Goal: Use online tool/utility: Utilize a website feature to perform a specific function

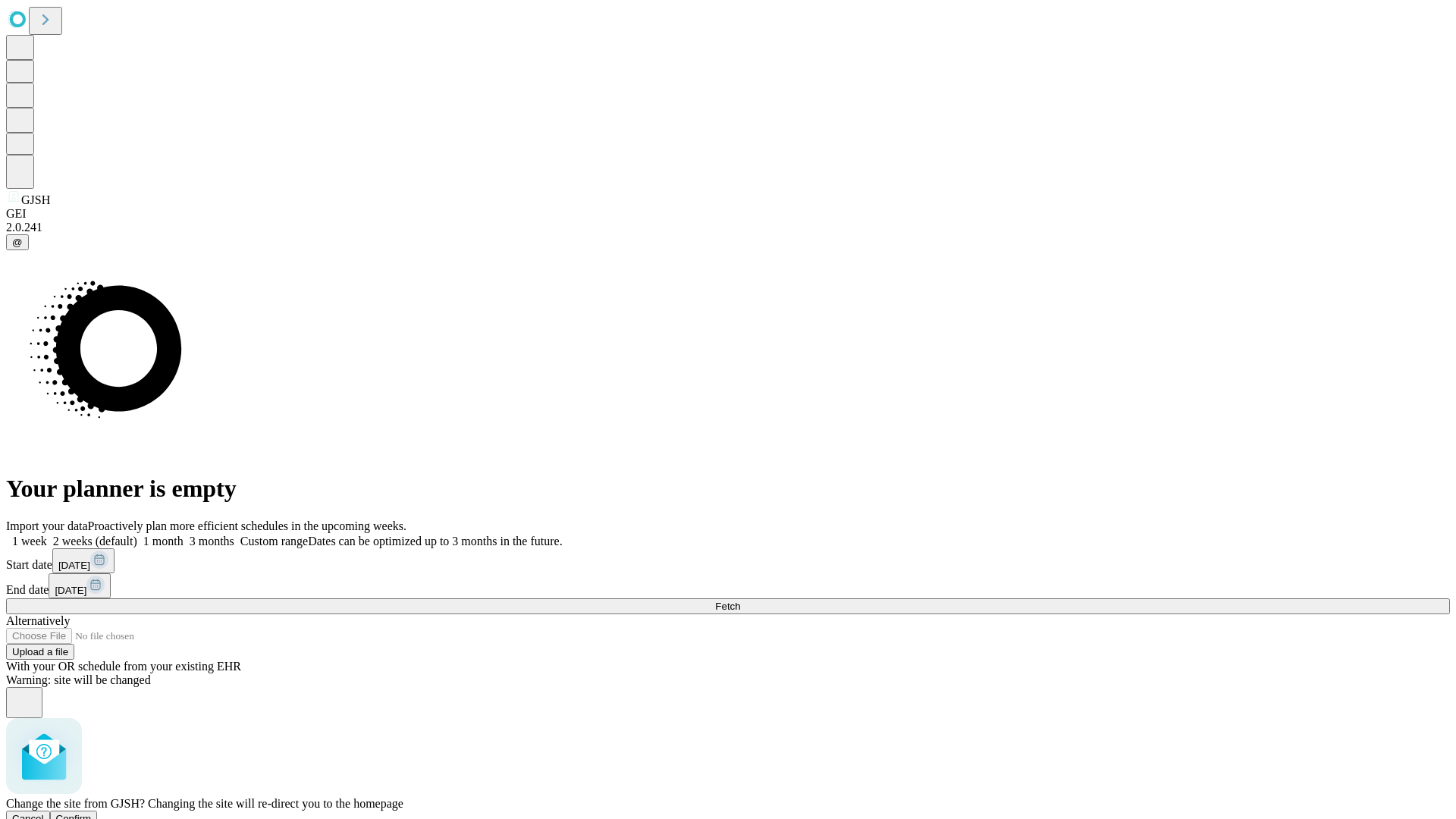
click at [92, 812] on span "Confirm" at bounding box center [74, 818] width 36 height 11
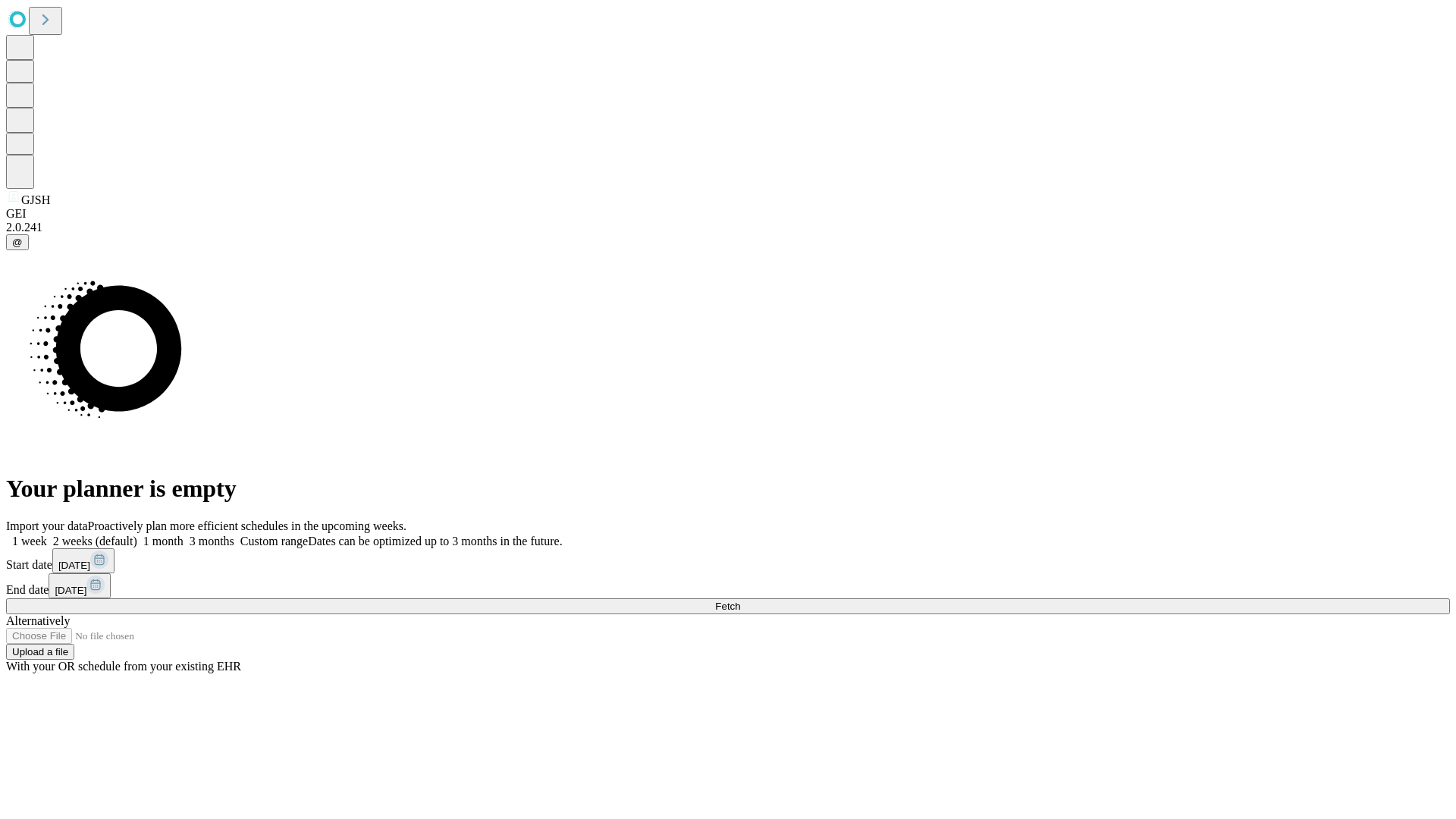
click at [184, 535] on label "1 month" at bounding box center [159, 541] width 46 height 13
click at [740, 600] on span "Fetch" at bounding box center [727, 606] width 25 height 11
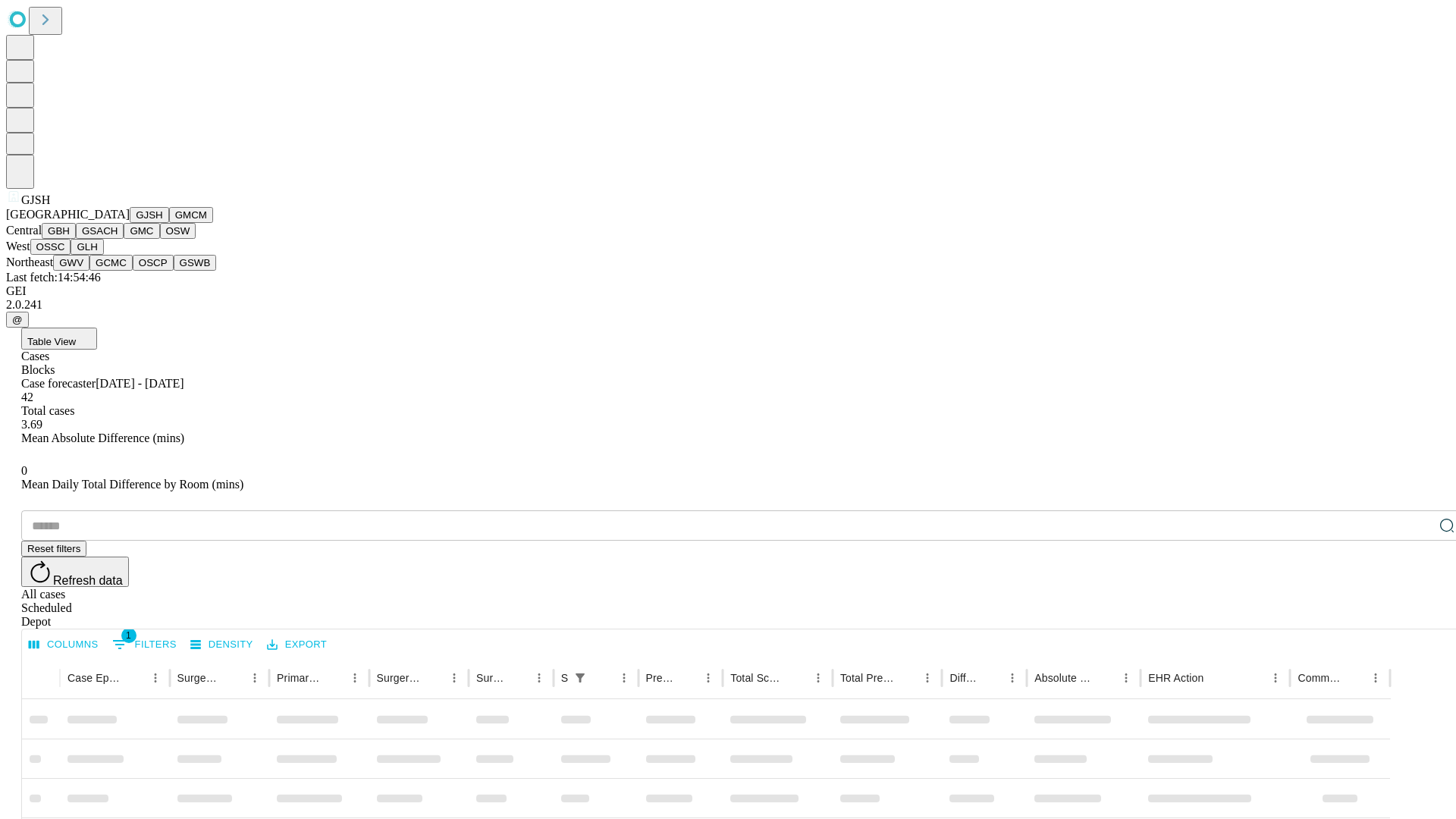
click at [169, 223] on button "GMCM" at bounding box center [190, 215] width 44 height 16
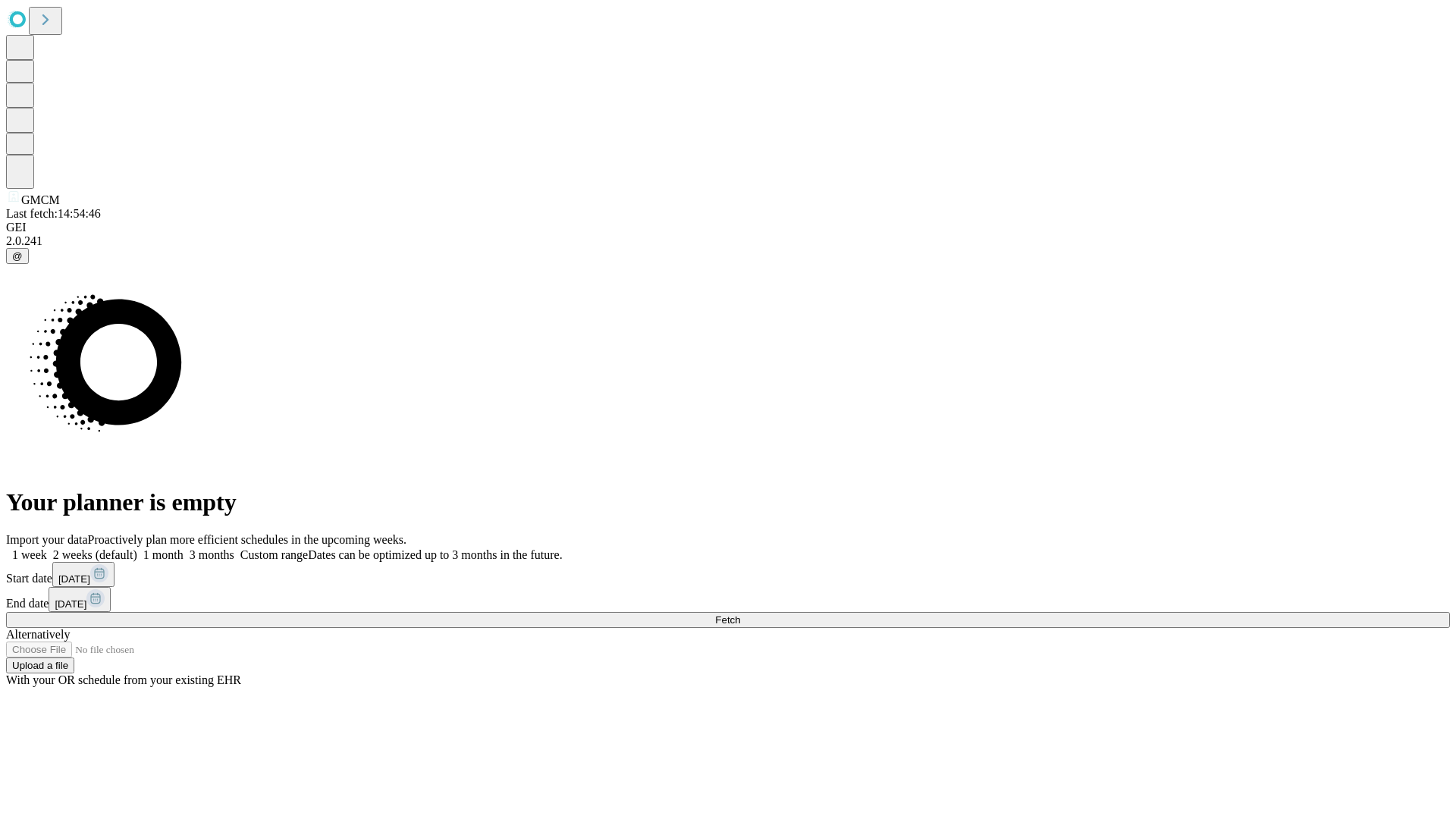
click at [184, 548] on label "1 month" at bounding box center [159, 554] width 46 height 13
click at [740, 614] on span "Fetch" at bounding box center [727, 620] width 25 height 11
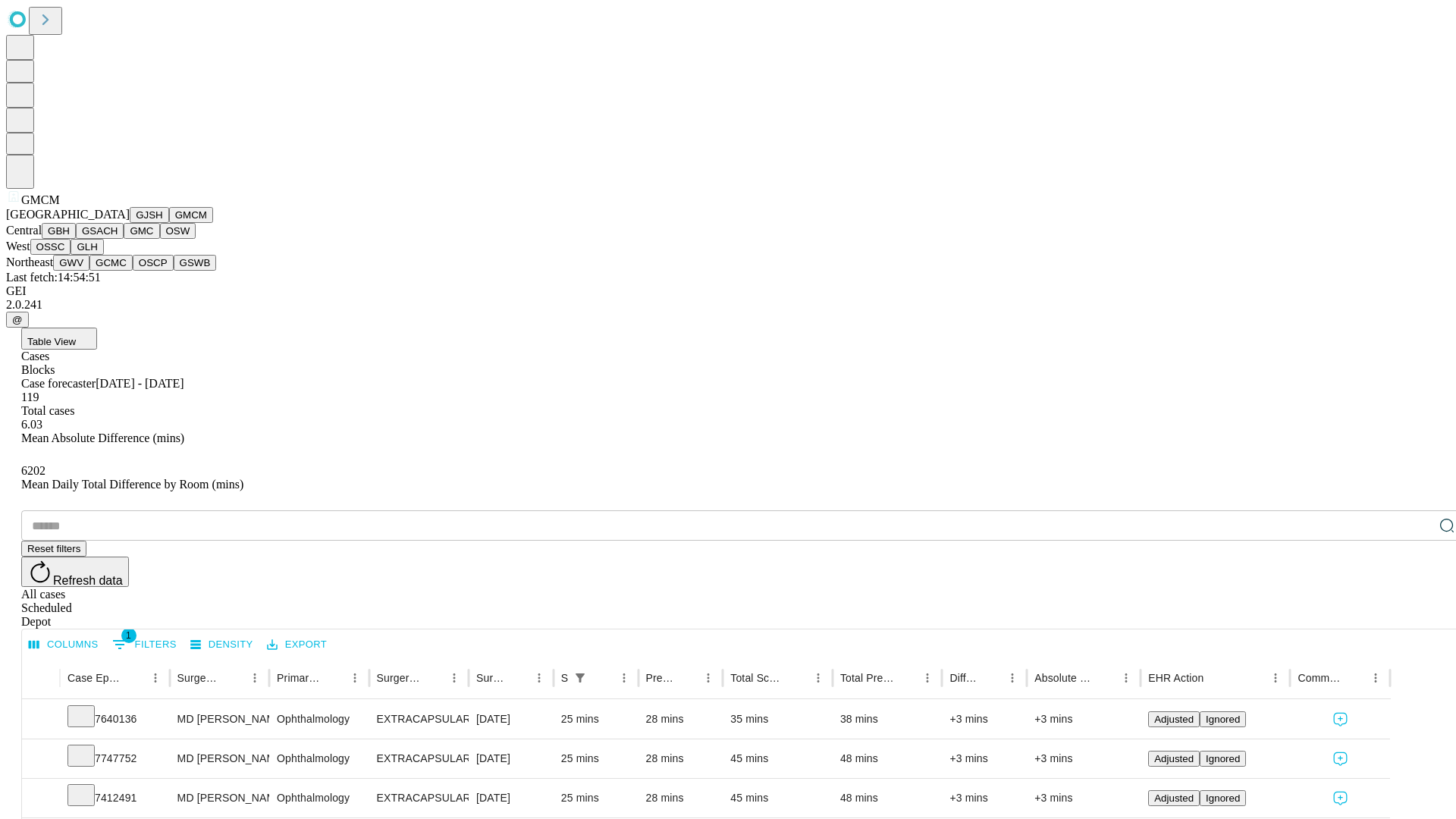
click at [76, 239] on button "GBH" at bounding box center [58, 231] width 34 height 16
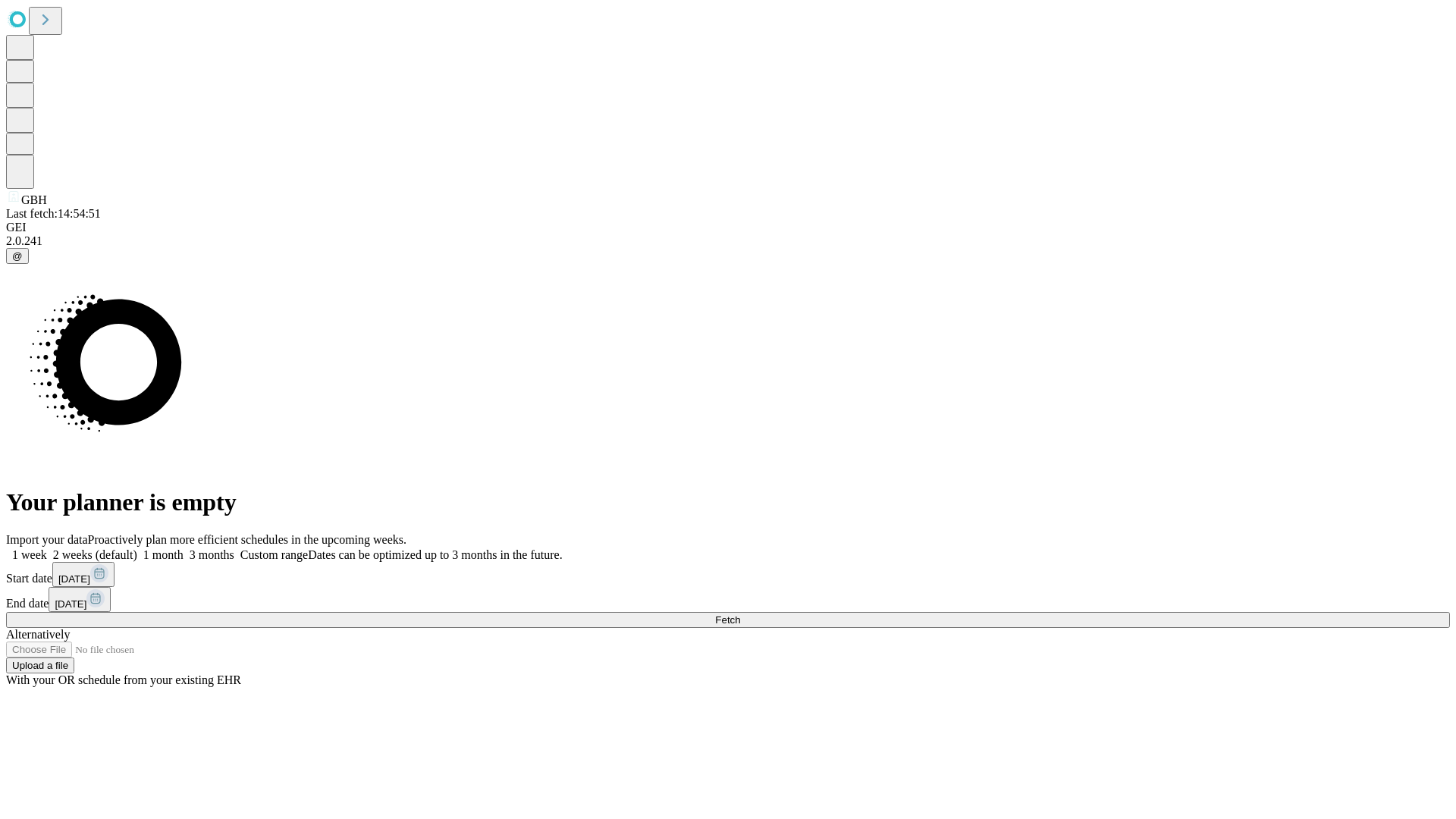
click at [184, 548] on label "1 month" at bounding box center [159, 554] width 46 height 13
click at [740, 614] on span "Fetch" at bounding box center [727, 620] width 25 height 11
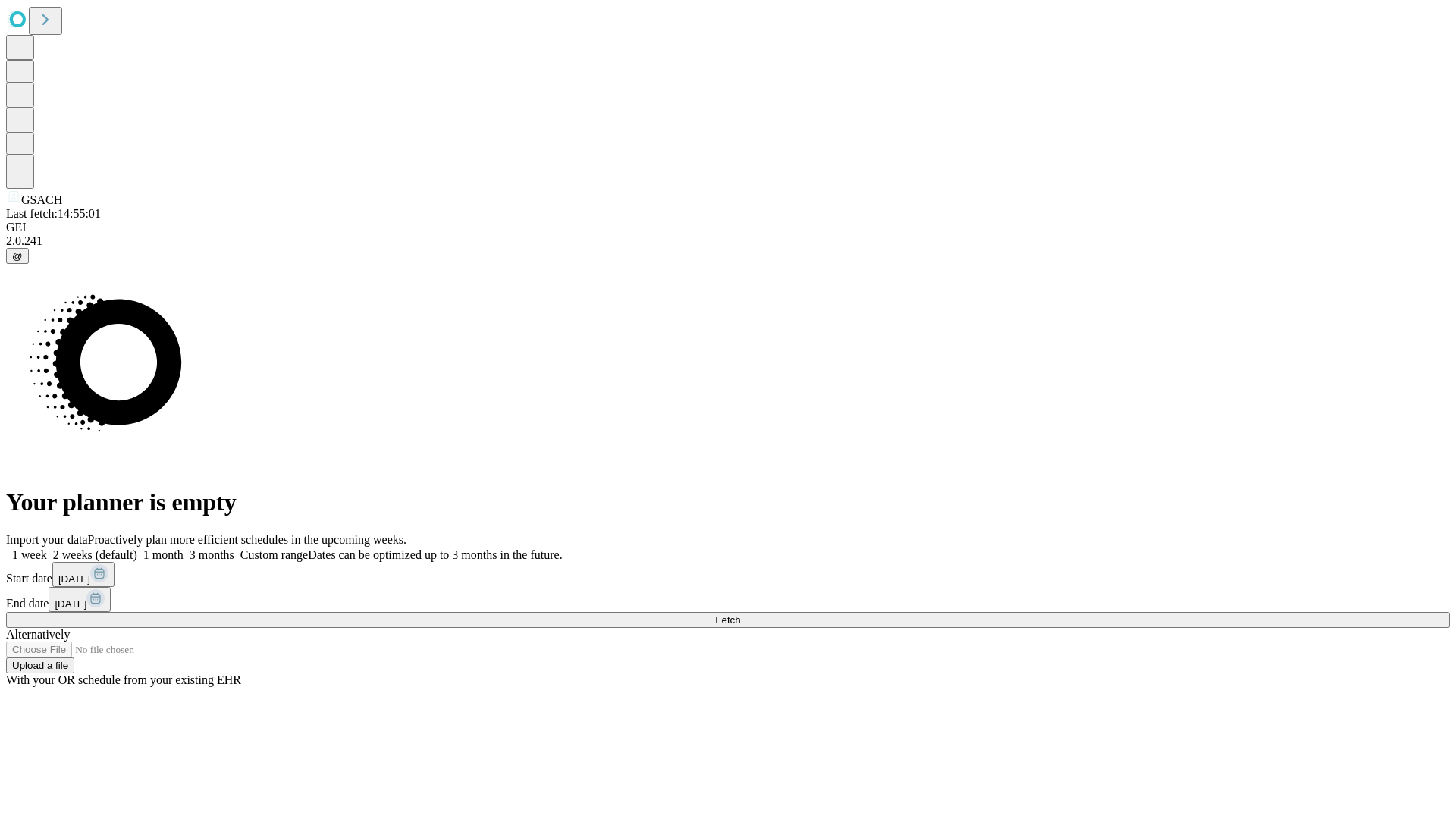
click at [184, 548] on label "1 month" at bounding box center [159, 554] width 46 height 13
click at [740, 614] on span "Fetch" at bounding box center [727, 620] width 25 height 11
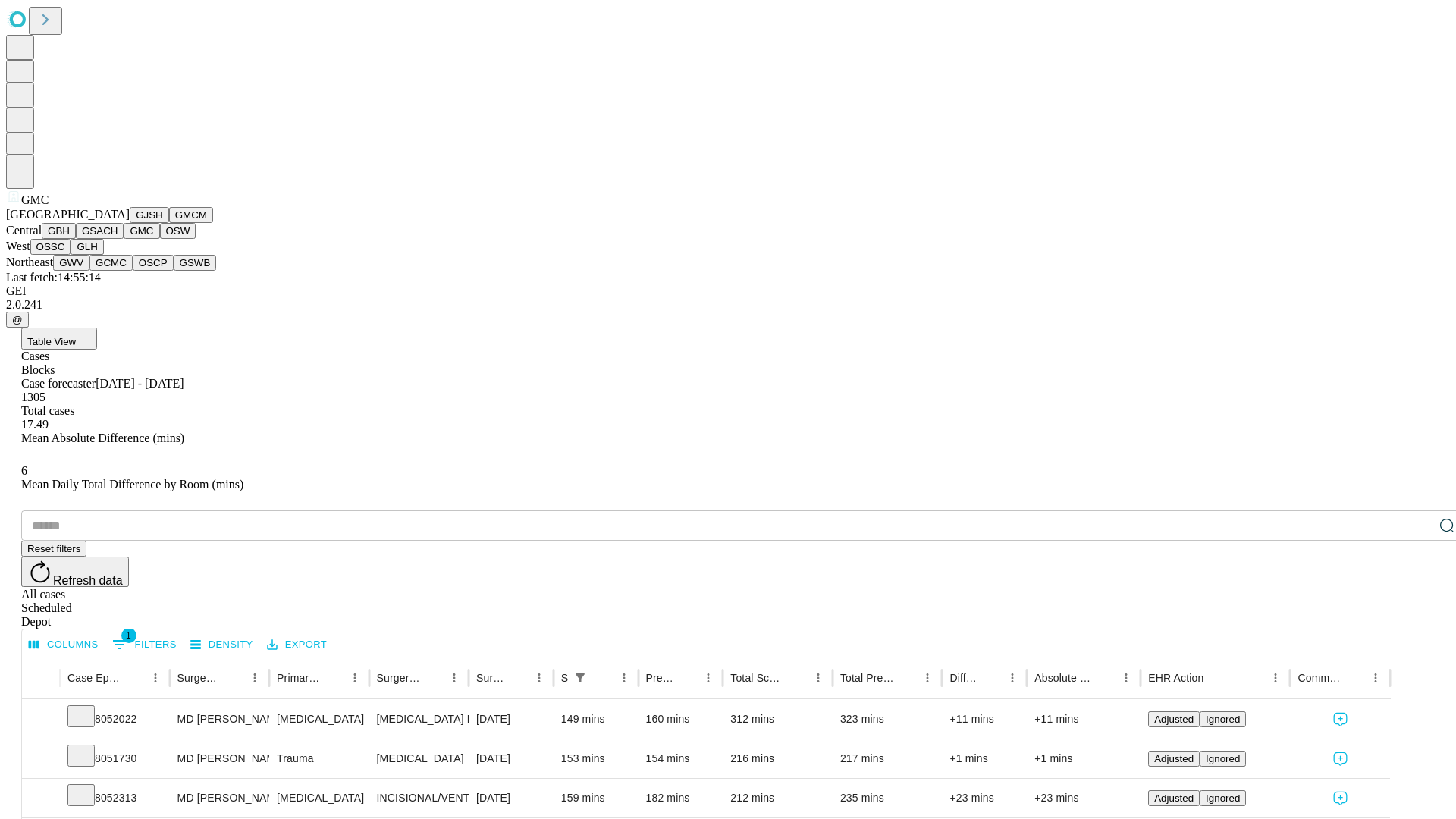
click at [160, 239] on button "OSW" at bounding box center [178, 231] width 37 height 16
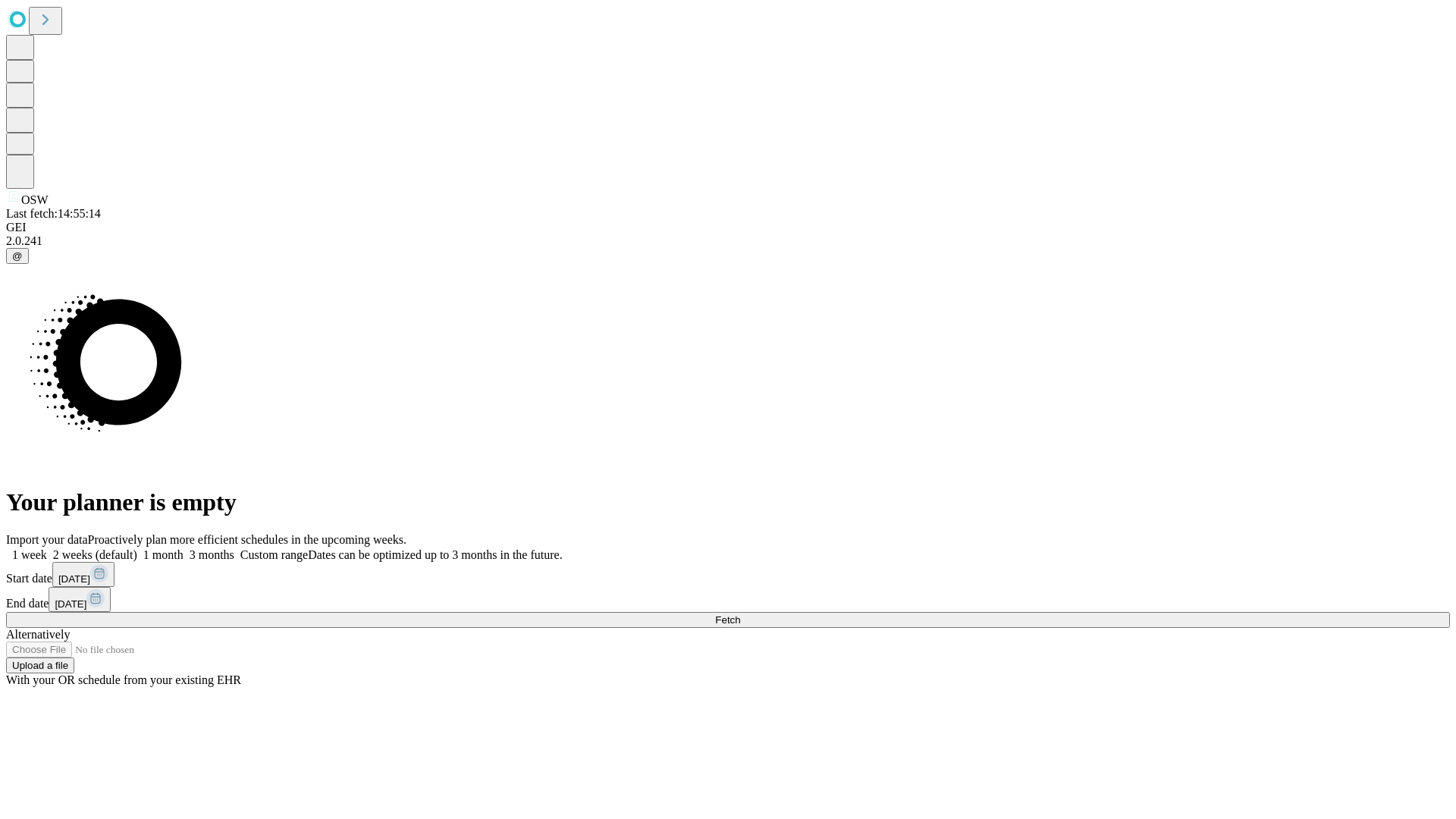
click at [740, 614] on span "Fetch" at bounding box center [727, 620] width 25 height 11
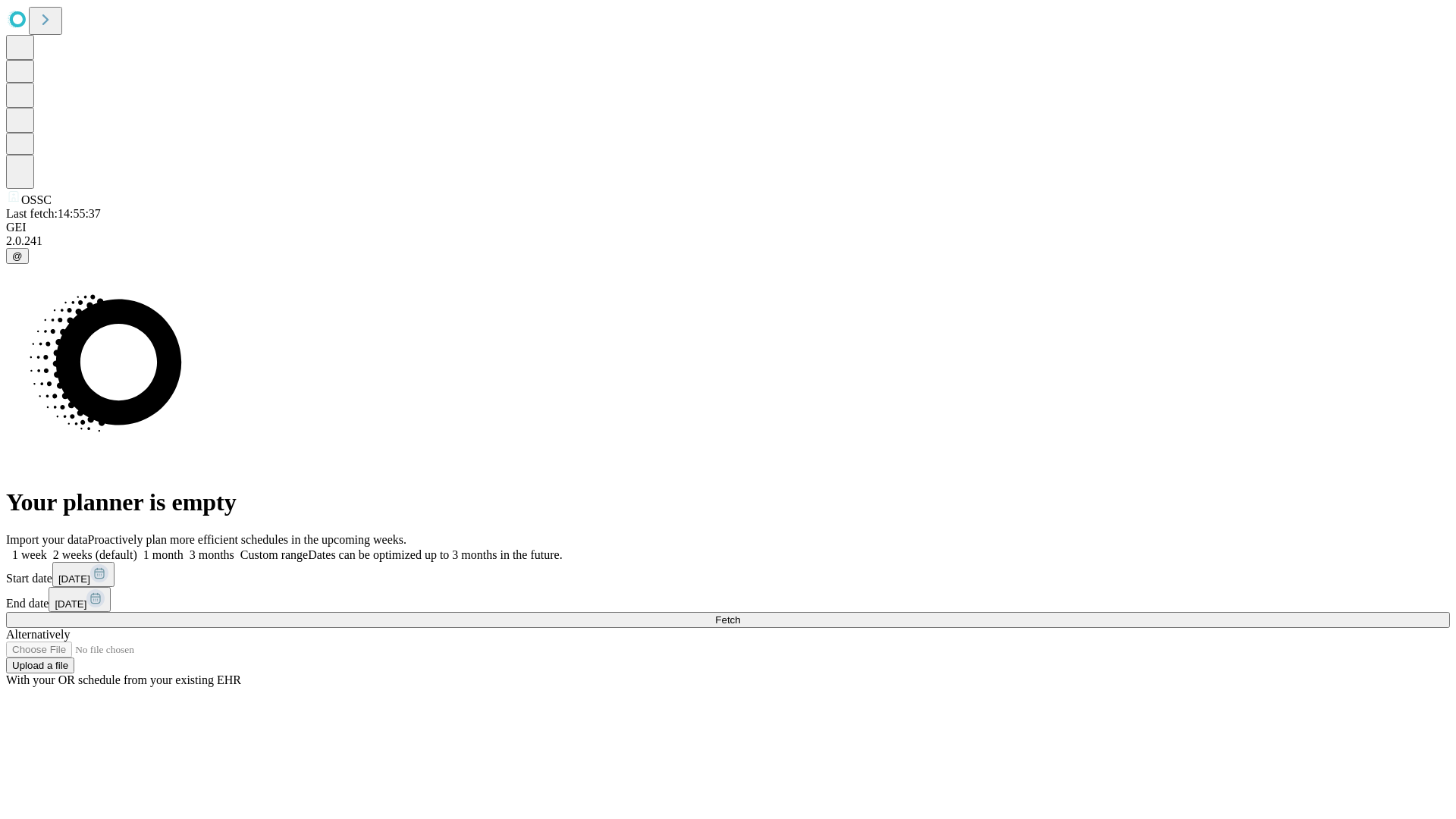
click at [184, 548] on label "1 month" at bounding box center [159, 554] width 46 height 13
click at [740, 614] on span "Fetch" at bounding box center [727, 620] width 25 height 11
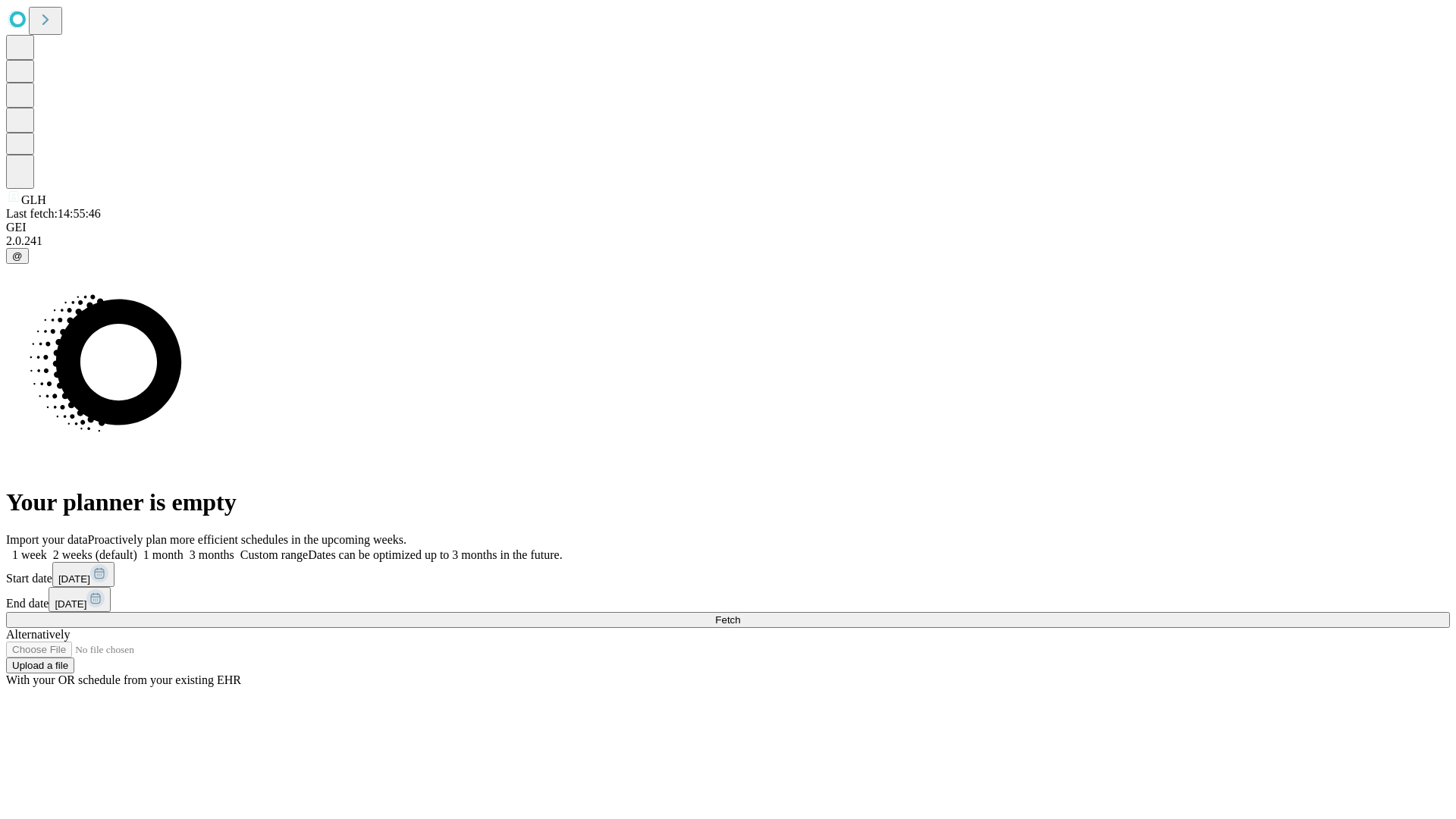
click at [184, 548] on label "1 month" at bounding box center [159, 554] width 46 height 13
click at [740, 614] on span "Fetch" at bounding box center [727, 620] width 25 height 11
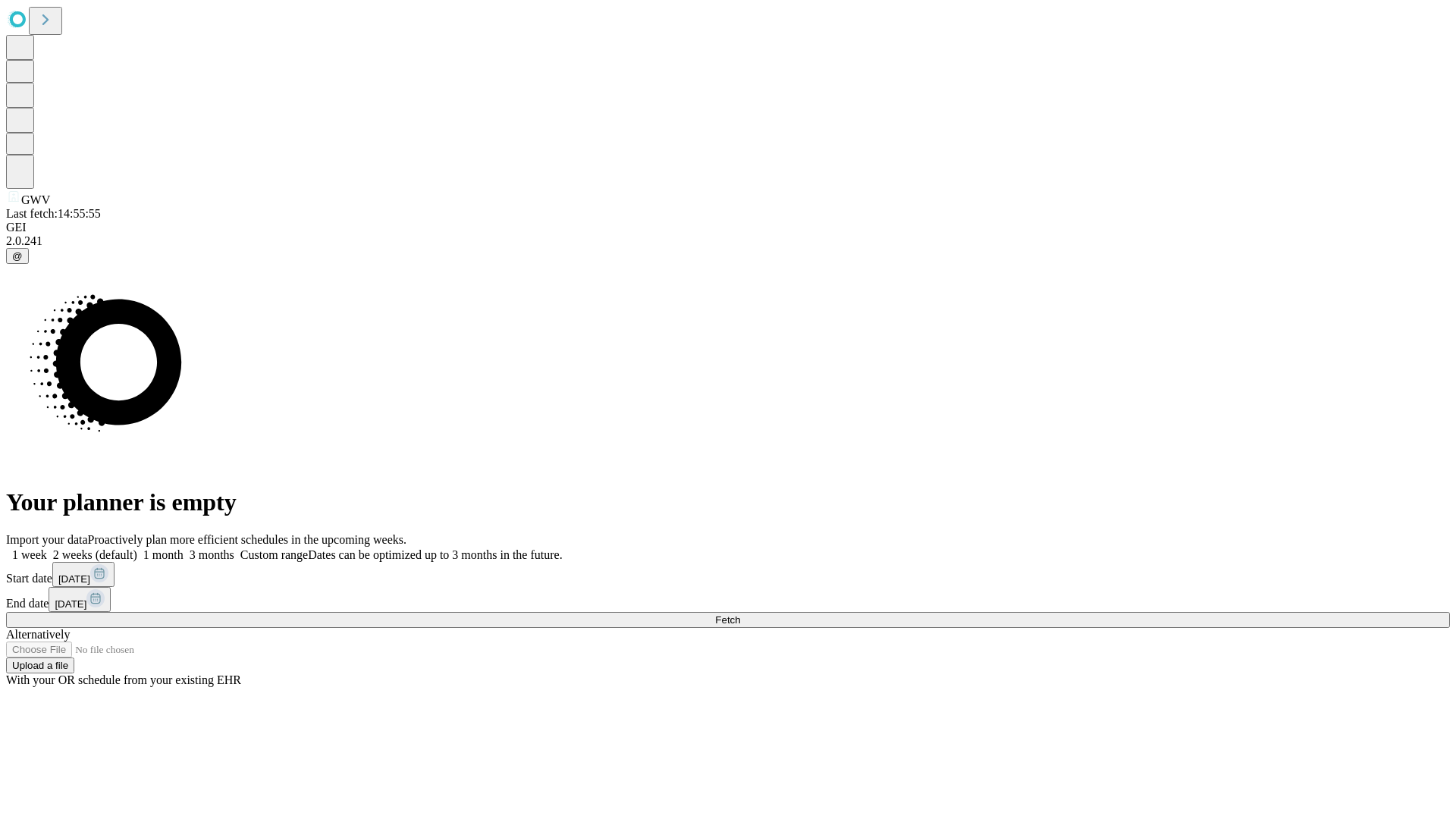
click at [184, 548] on label "1 month" at bounding box center [159, 554] width 46 height 13
click at [740, 614] on span "Fetch" at bounding box center [727, 620] width 25 height 11
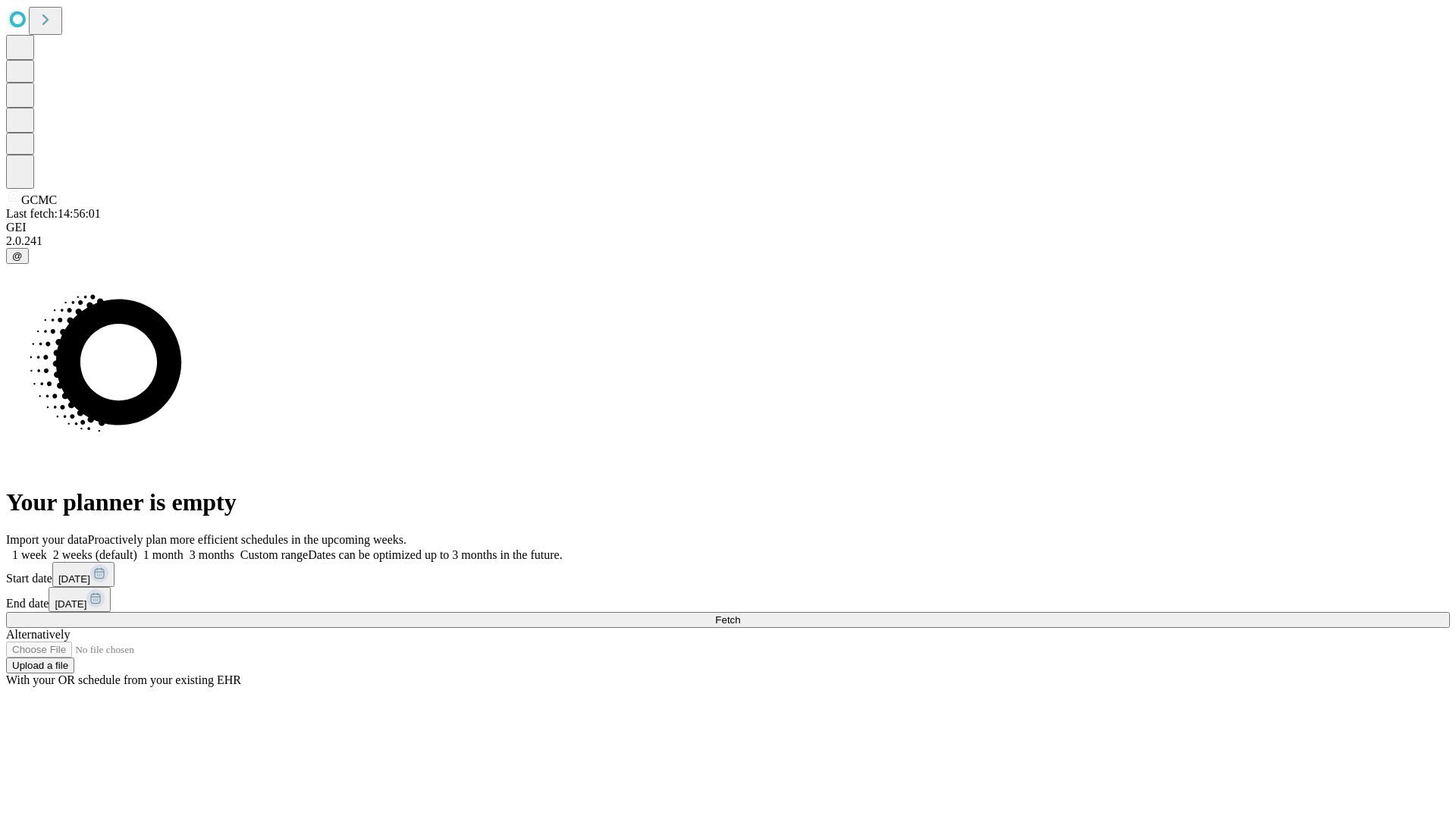
click at [740, 614] on span "Fetch" at bounding box center [727, 620] width 25 height 11
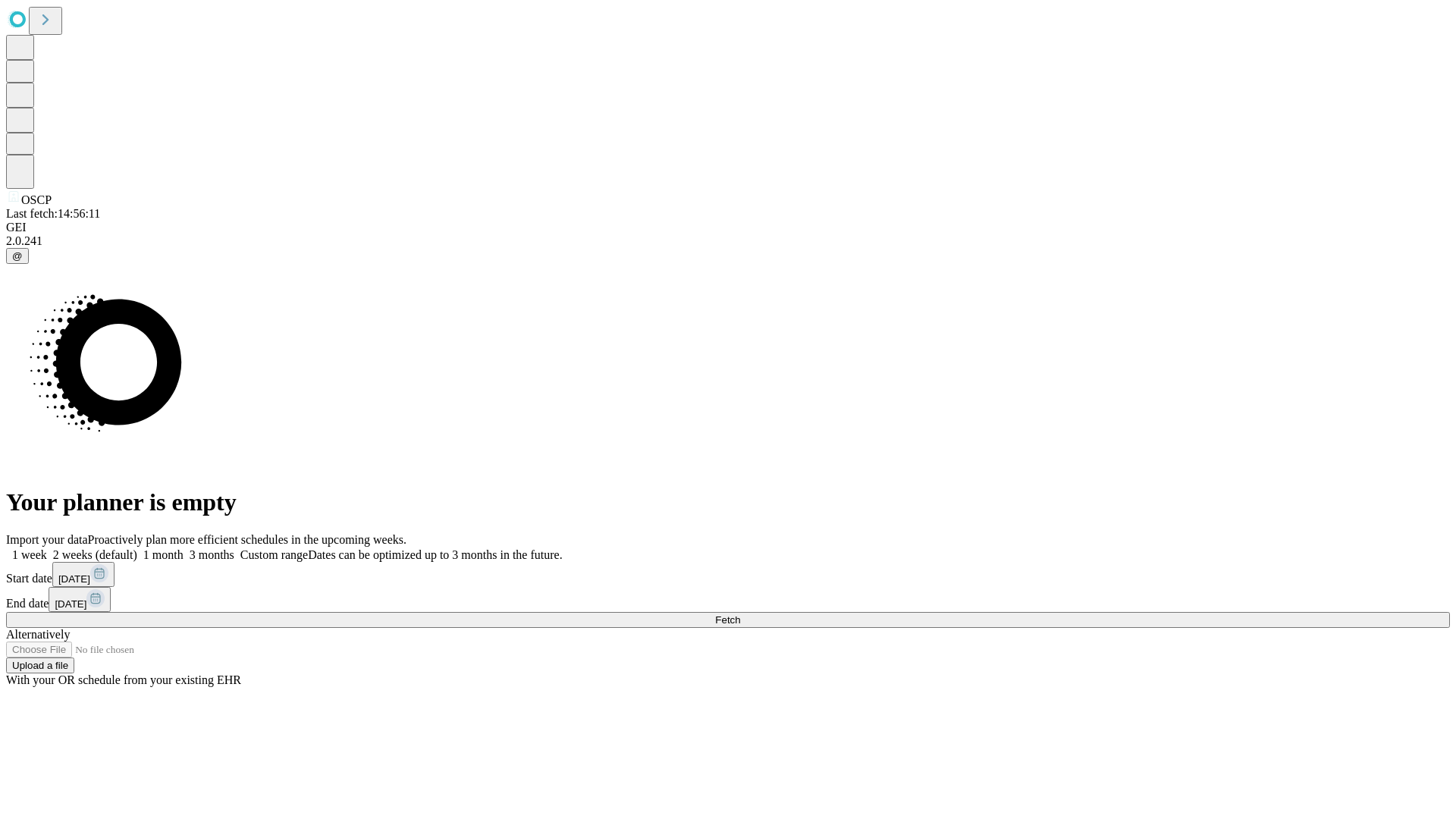
click at [184, 548] on label "1 month" at bounding box center [159, 554] width 46 height 13
click at [740, 614] on span "Fetch" at bounding box center [727, 620] width 25 height 11
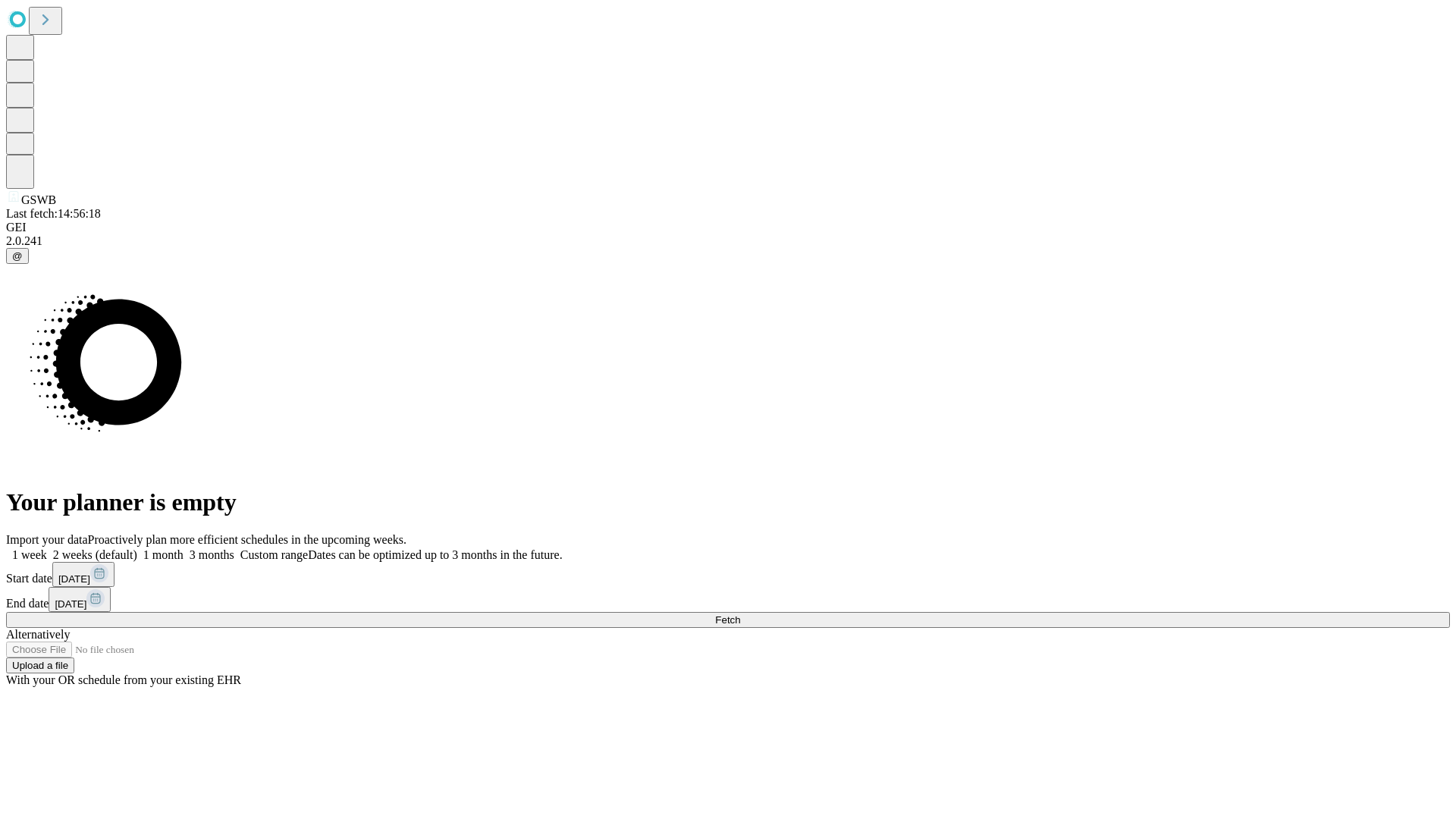
click at [184, 548] on label "1 month" at bounding box center [159, 554] width 46 height 13
click at [740, 614] on span "Fetch" at bounding box center [727, 620] width 25 height 11
